Goal: Find specific page/section: Find specific page/section

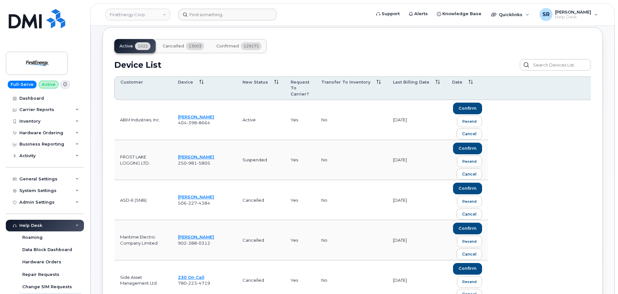
scroll to position [96, 0]
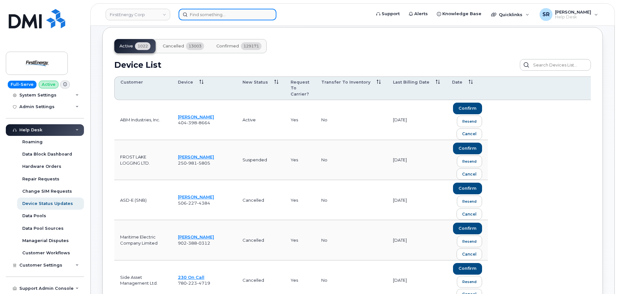
click at [202, 14] on input at bounding box center [228, 15] width 98 height 12
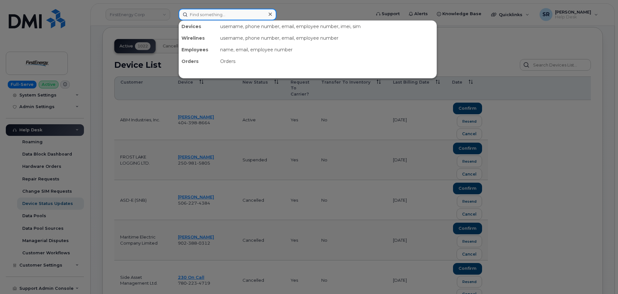
paste input "[PERSON_NAME]"
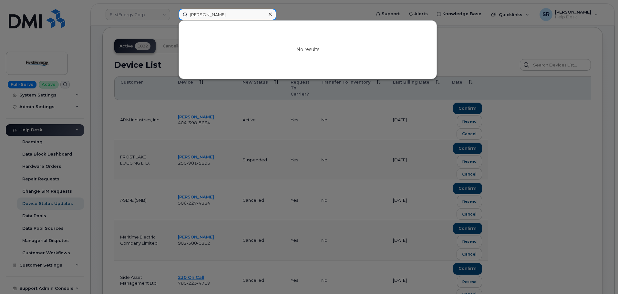
type input "[PERSON_NAME]"
click at [269, 15] on icon at bounding box center [270, 14] width 3 height 5
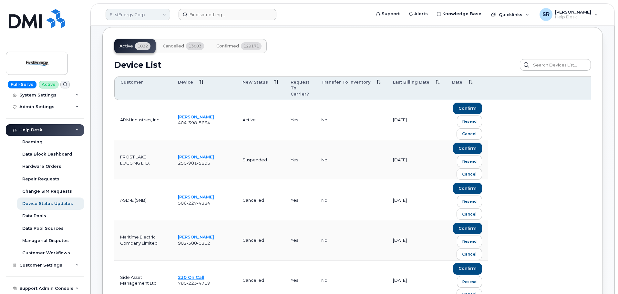
click at [161, 13] on link "FirstEnergy Corp" at bounding box center [138, 15] width 65 height 12
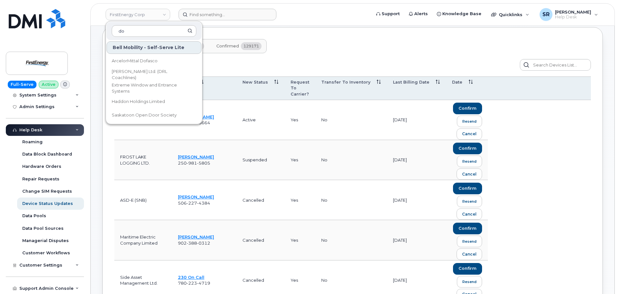
type input "do"
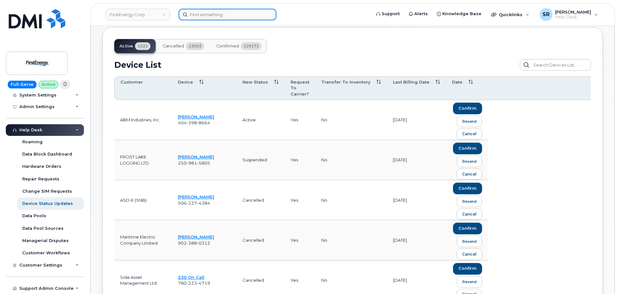
click at [198, 12] on input at bounding box center [228, 15] width 98 height 12
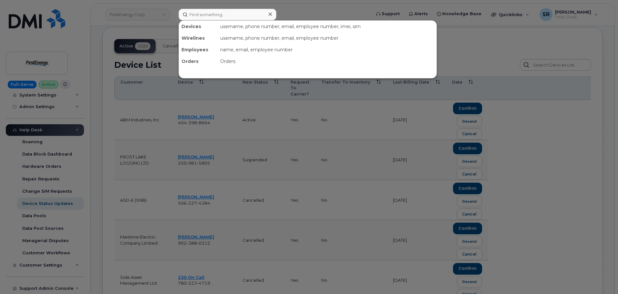
click at [147, 14] on div at bounding box center [309, 147] width 618 height 294
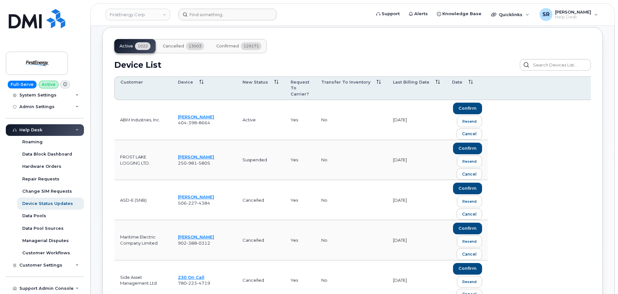
click at [147, 14] on link "FirstEnergy Corp" at bounding box center [138, 15] width 65 height 12
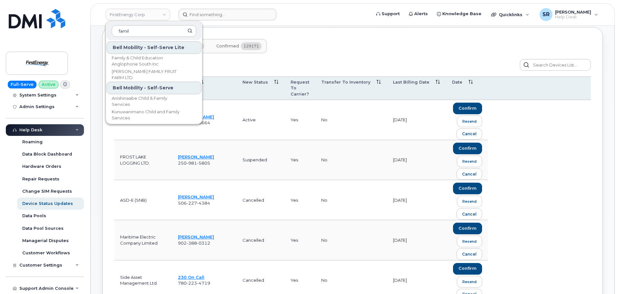
type input "famil"
